Goal: Task Accomplishment & Management: Manage account settings

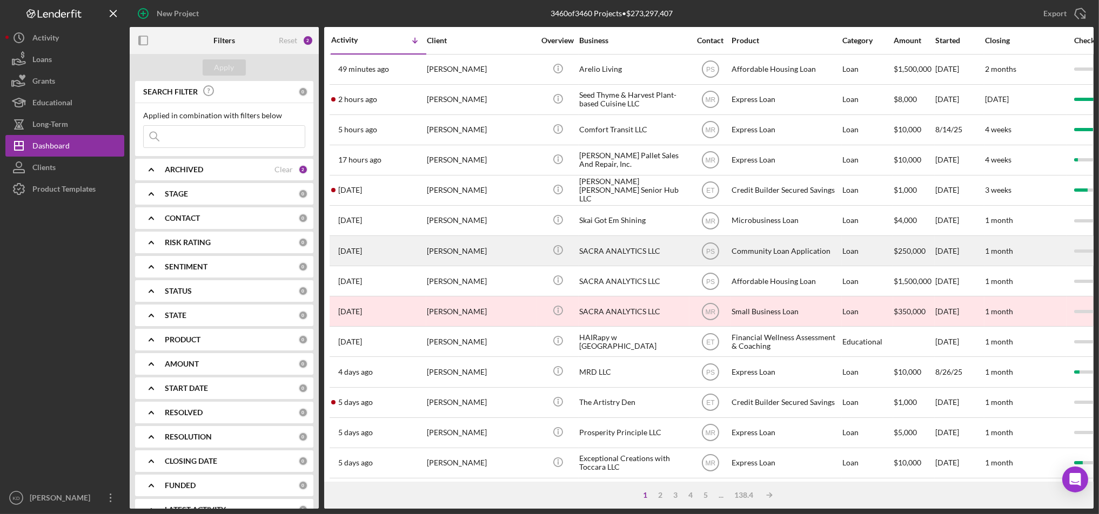
click at [601, 247] on div "SACRA ANALYTICS LLC" at bounding box center [633, 251] width 108 height 29
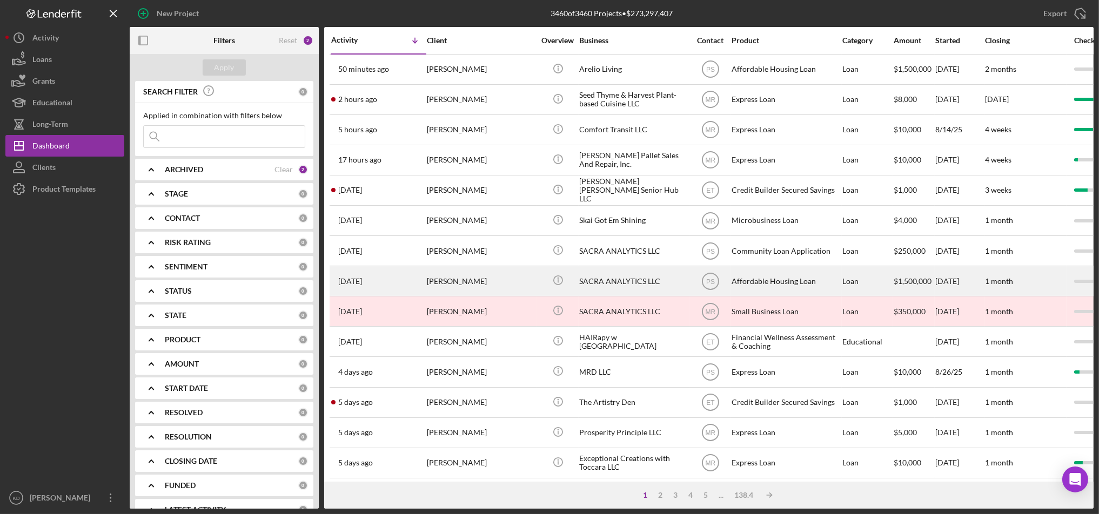
click at [641, 286] on div "SACRA ANALYTICS LLC" at bounding box center [633, 281] width 108 height 29
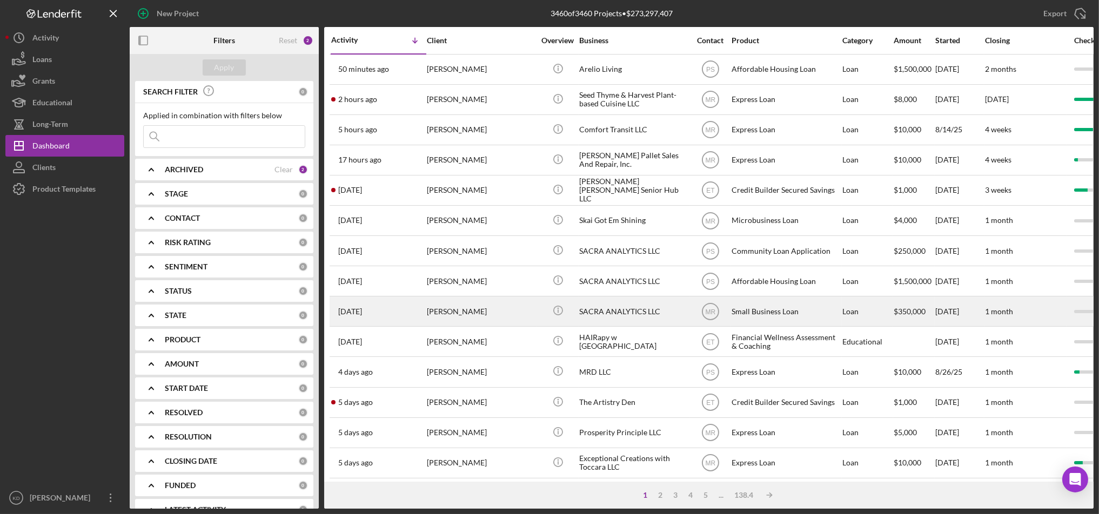
click at [644, 314] on div "SACRA ANALYTICS LLC" at bounding box center [633, 311] width 108 height 29
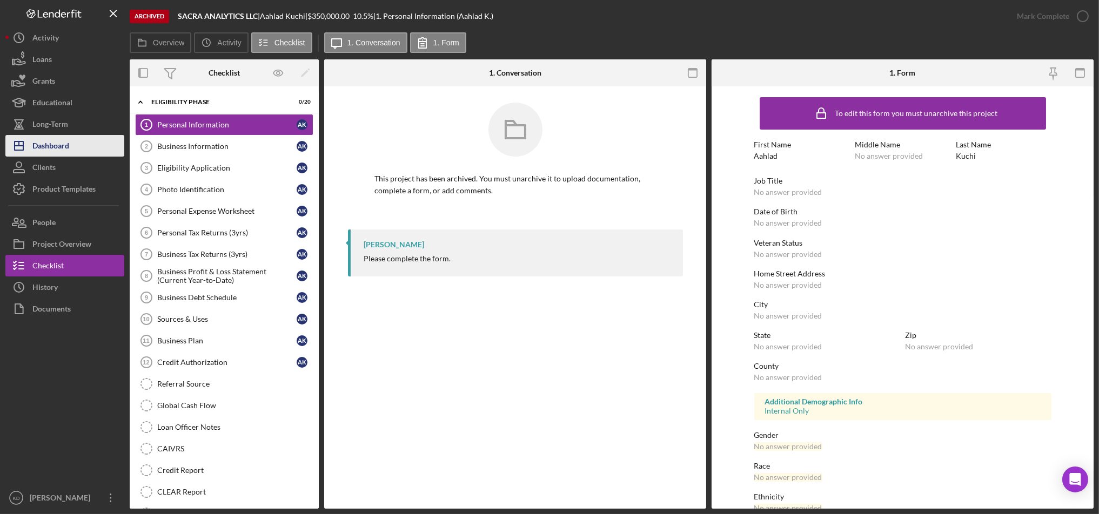
click at [58, 140] on div "Dashboard" at bounding box center [50, 147] width 37 height 24
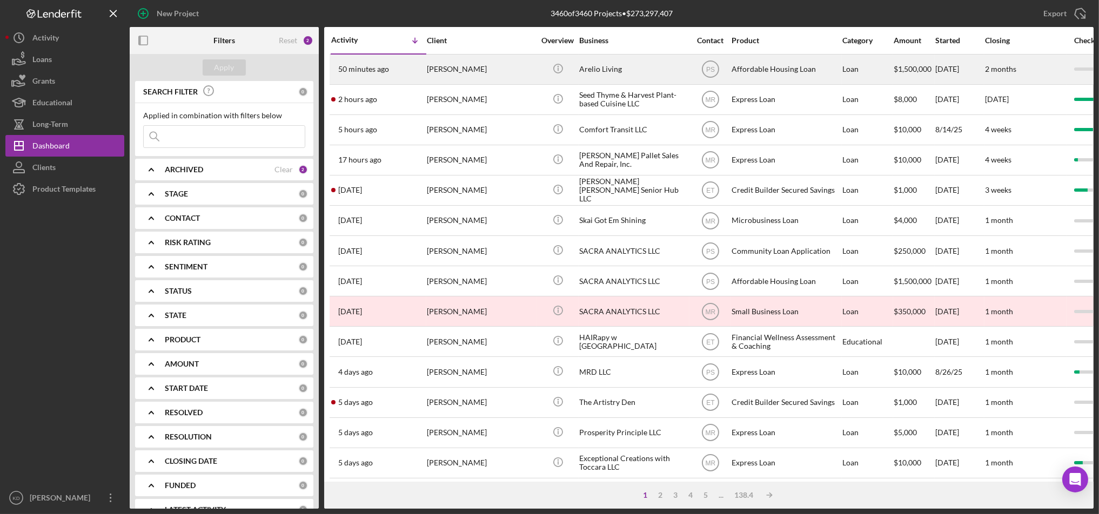
click at [628, 72] on div "Arelio Living" at bounding box center [633, 69] width 108 height 29
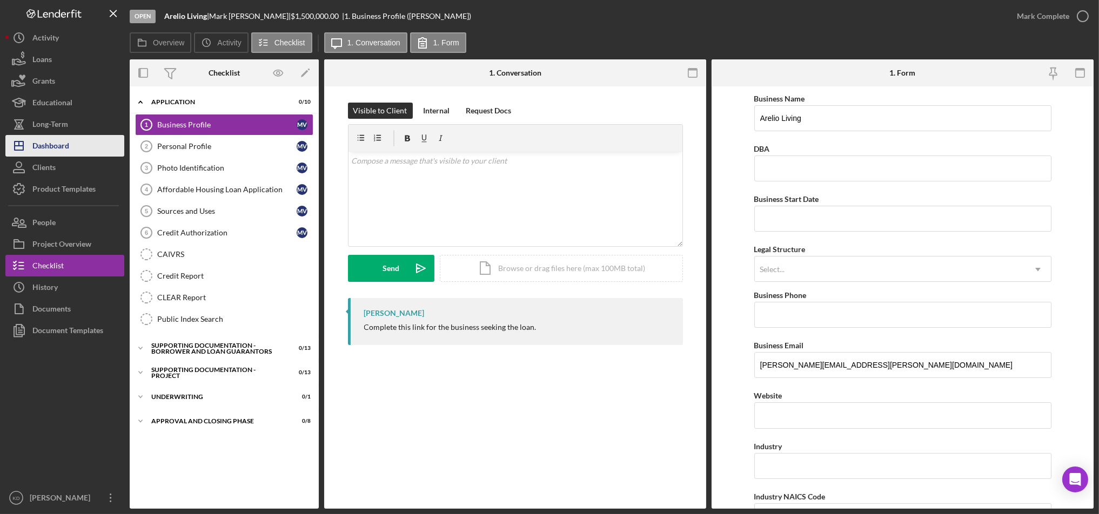
click at [57, 153] on div "Dashboard" at bounding box center [50, 147] width 37 height 24
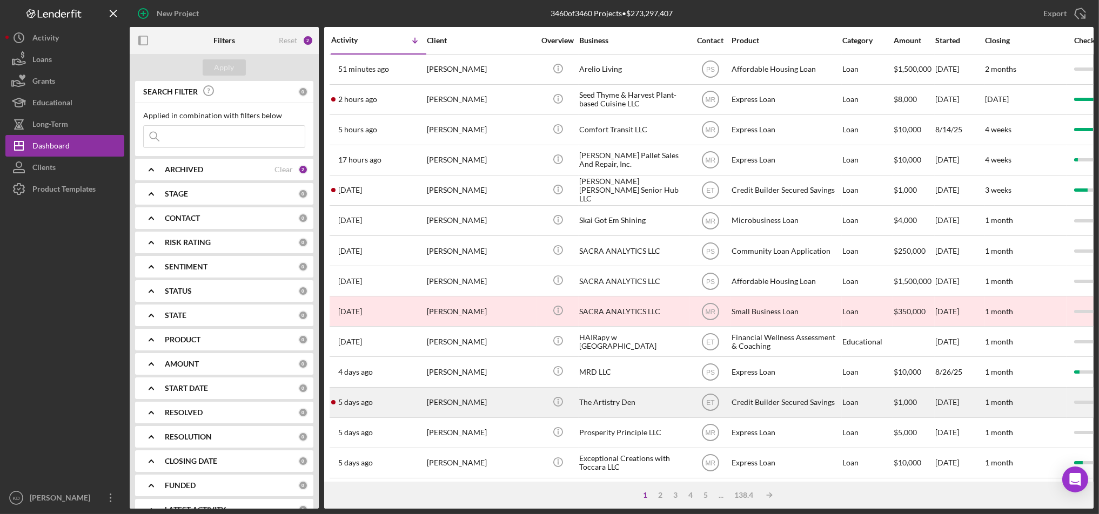
click at [495, 400] on div "[PERSON_NAME]" at bounding box center [481, 402] width 108 height 29
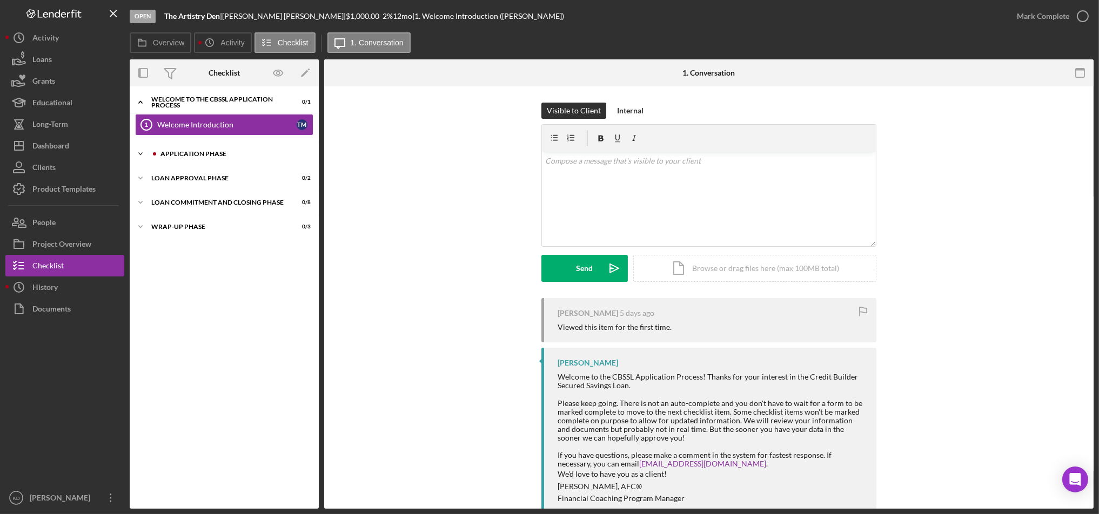
click at [199, 147] on div "Icon/Expander Application Phase 0 / 13" at bounding box center [224, 154] width 189 height 22
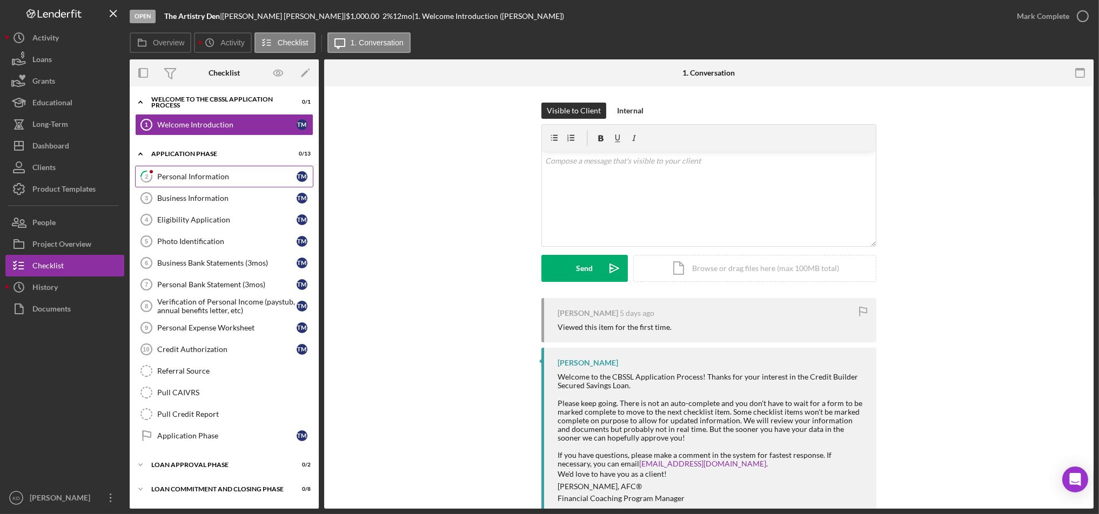
click at [199, 167] on link "2 Personal Information T M" at bounding box center [224, 177] width 178 height 22
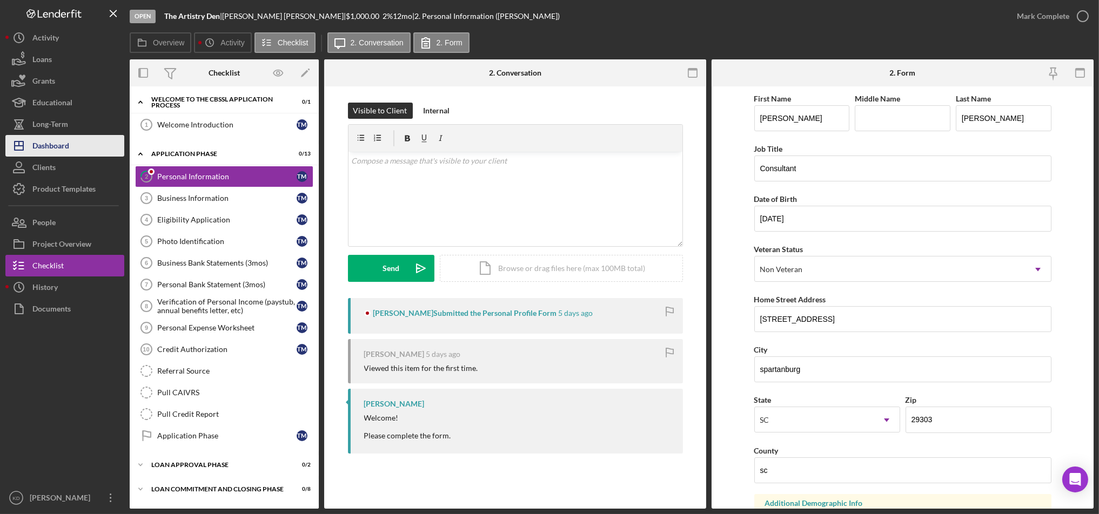
click at [65, 147] on div "Dashboard" at bounding box center [50, 147] width 37 height 24
